Goal: Ask a question

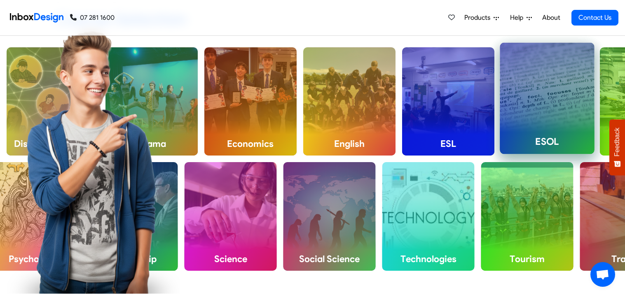
scroll to position [313, 0]
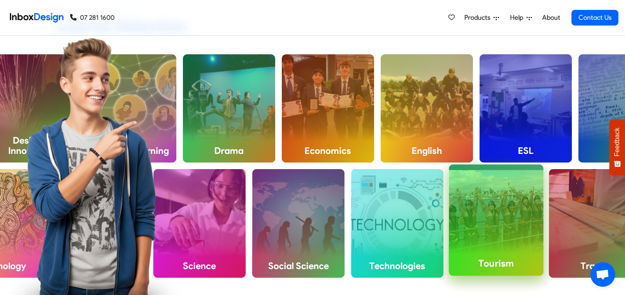
click at [468, 228] on div "Tourism" at bounding box center [496, 220] width 95 height 111
click at [478, 230] on div "Tourism" at bounding box center [496, 220] width 95 height 111
click at [484, 256] on h4 "Tourism" at bounding box center [496, 264] width 95 height 25
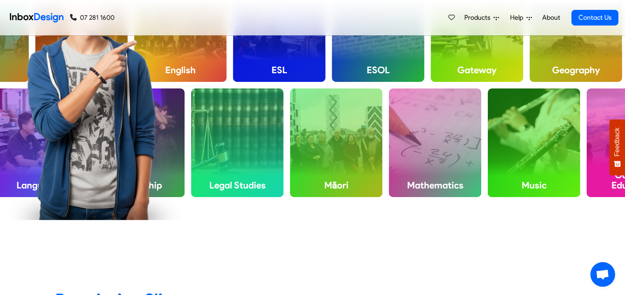
scroll to position [408, 0]
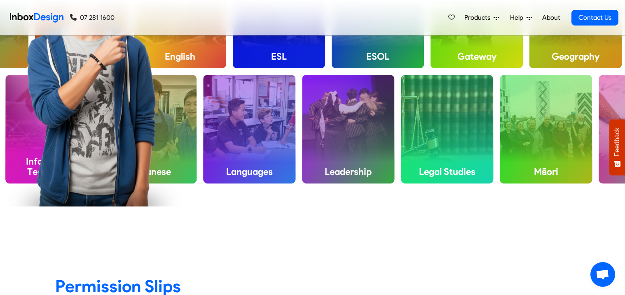
click at [602, 275] on span "Open chat" at bounding box center [603, 276] width 14 height 12
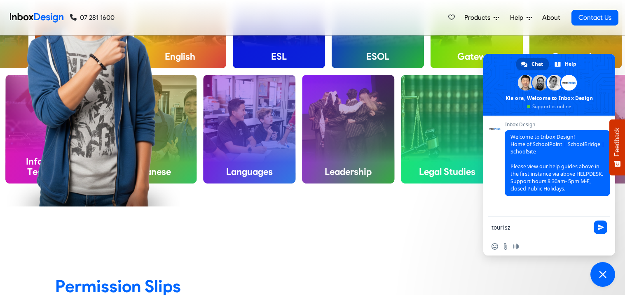
type textarea "touriszm"
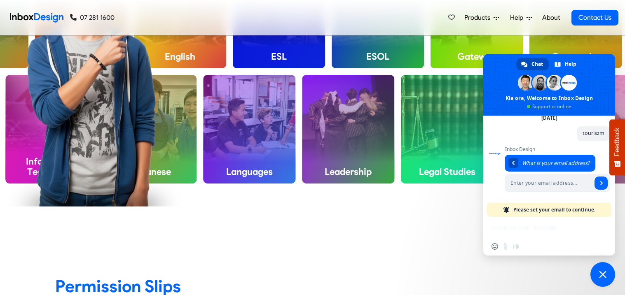
scroll to position [94, 0]
click at [545, 207] on span "Please set your email to continue." at bounding box center [554, 210] width 82 height 14
type input "[EMAIL_ADDRESS][DOMAIN_NAME]"
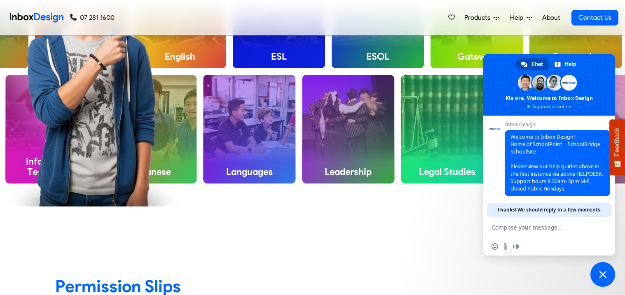
scroll to position [42, 0]
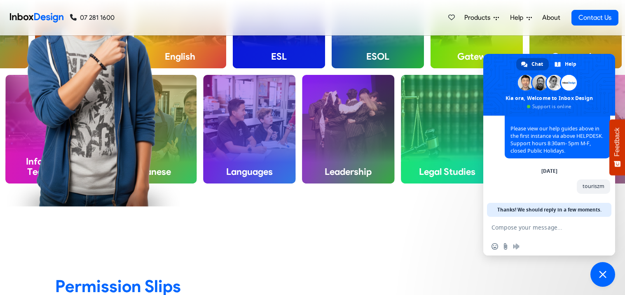
click at [497, 250] on div "Insert an emoji Send a file Audio message" at bounding box center [549, 247] width 132 height 18
click at [496, 249] on span "Insert an emoji" at bounding box center [495, 247] width 7 height 7
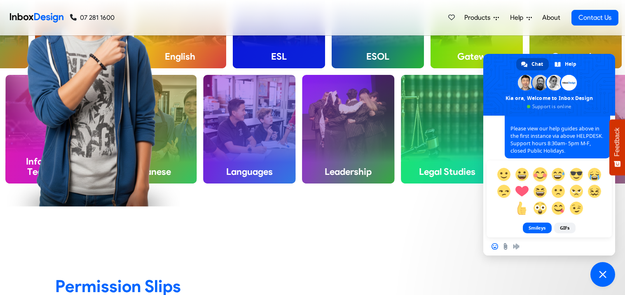
click at [542, 179] on span at bounding box center [540, 174] width 14 height 14
type textarea ":$"
click at [542, 179] on div "[DATE] touriszm A few seconds ago" at bounding box center [557, 185] width 105 height 35
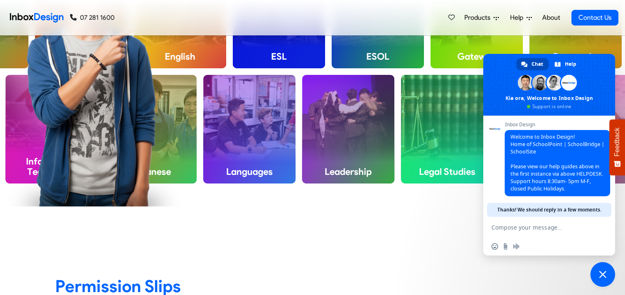
scroll to position [65, 0]
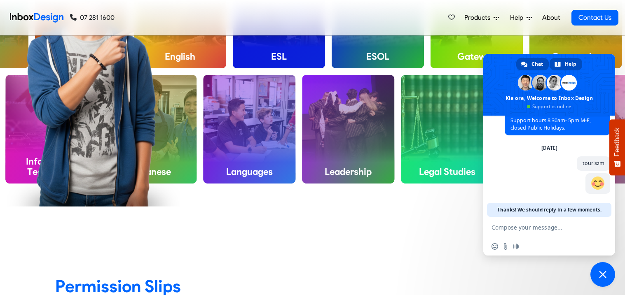
click at [564, 67] on link "Help" at bounding box center [566, 64] width 33 height 12
